Goal: Task Accomplishment & Management: Complete application form

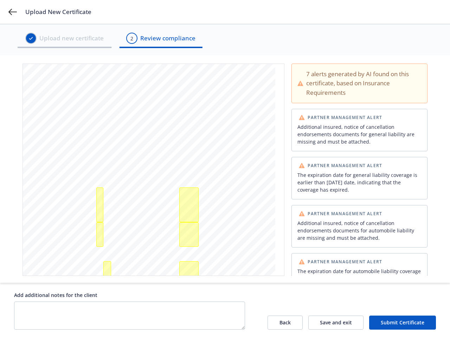
click at [225, 169] on span "THIS IS TO CERTIFY THAT THE POLICIES OF INSURANCE LISTED BELOW HAVE BEEN ISSUED…" at bounding box center [142, 169] width 214 height 3
click at [13, 12] on icon at bounding box center [12, 12] width 8 height 6
click at [100, 205] on div "Additional insured, notice of cancellation endorsements documents for general l…" at bounding box center [99, 205] width 7 height 35
click at [189, 205] on div "The expiration date for general liability coverage is earlier than today's date…" at bounding box center [188, 205] width 19 height 35
click at [100, 235] on div "Additional insured, notice of cancellation endorsements documents for automobil…" at bounding box center [99, 234] width 7 height 25
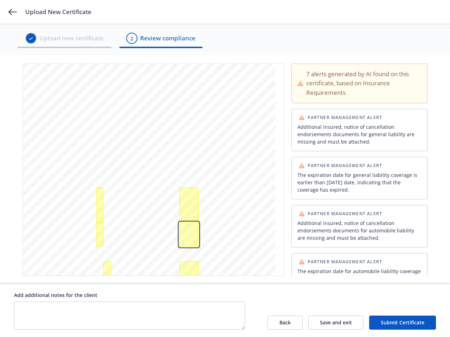
click at [189, 235] on div "The expiration date for automobile liability coverage is earlier than today's d…" at bounding box center [188, 234] width 19 height 25
click at [107, 271] on div "Waiver of subrogation, notice of cancellation endorsements documents for worker…" at bounding box center [107, 271] width 8 height 20
click at [189, 271] on div "The expiration date for workers compensation coverage is earlier than today's d…" at bounding box center [188, 271] width 19 height 20
click at [355, 130] on div "Additional insured, notice of cancellation endorsements documents for general l…" at bounding box center [359, 134] width 124 height 22
click at [355, 178] on div "The expiration date for general liability coverage is earlier than [DATE] date,…" at bounding box center [359, 182] width 124 height 22
